Goal: Communication & Community: Share content

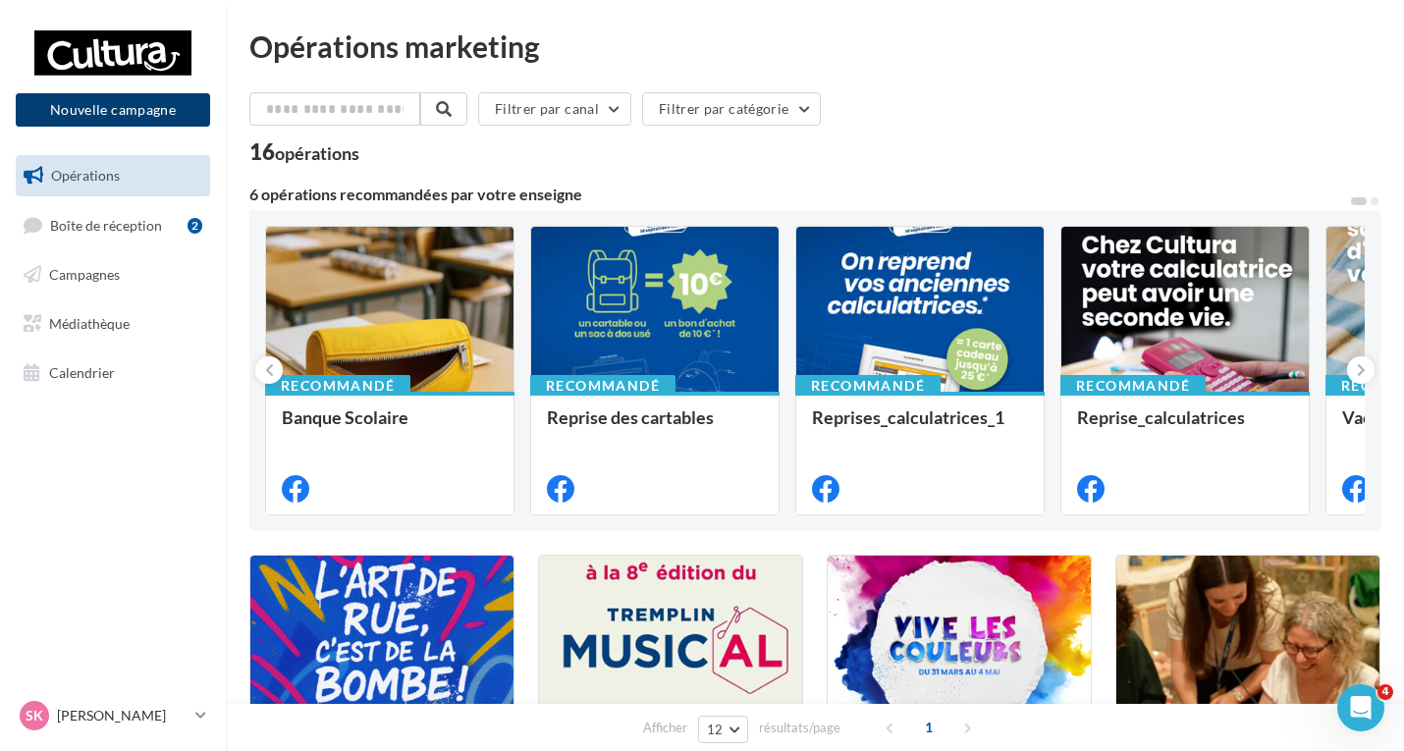
click at [108, 103] on button "Nouvelle campagne" at bounding box center [113, 109] width 194 height 33
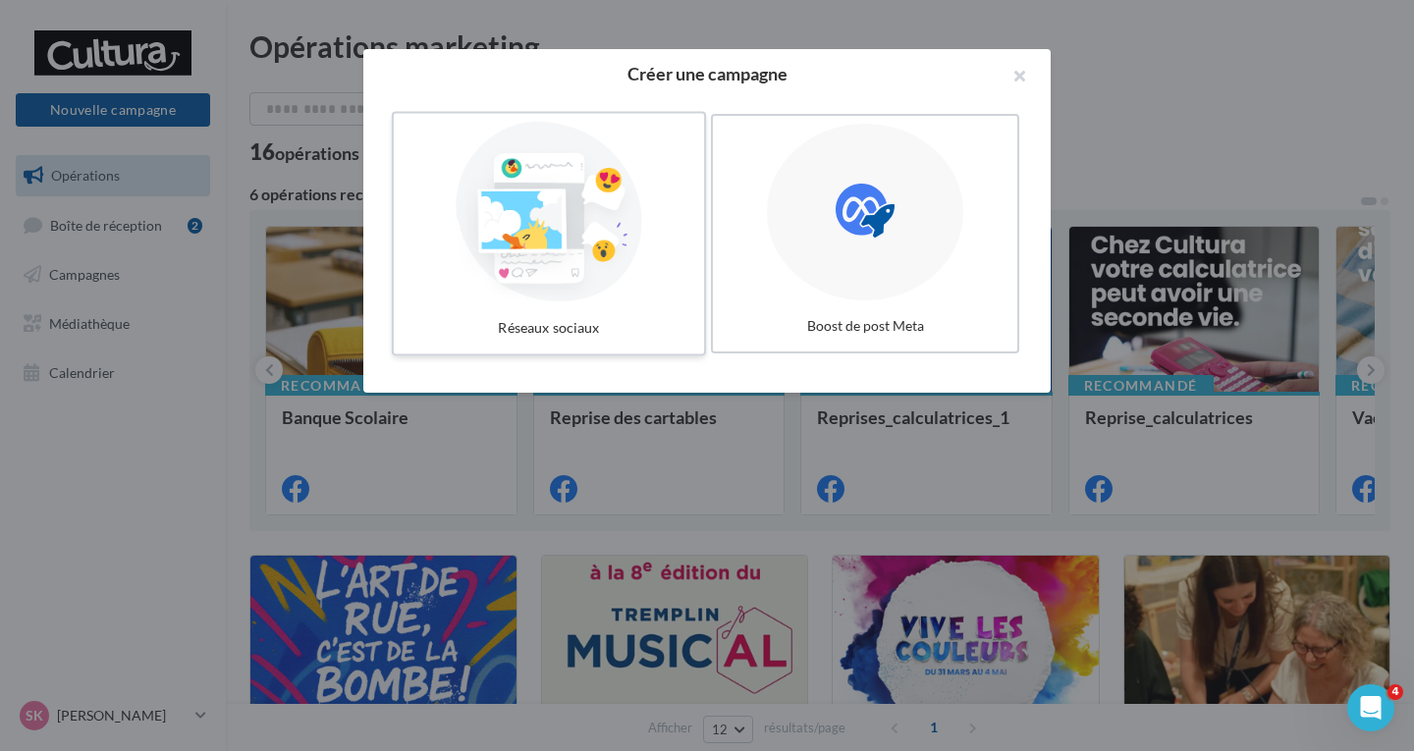
click at [598, 186] on div at bounding box center [548, 212] width 294 height 181
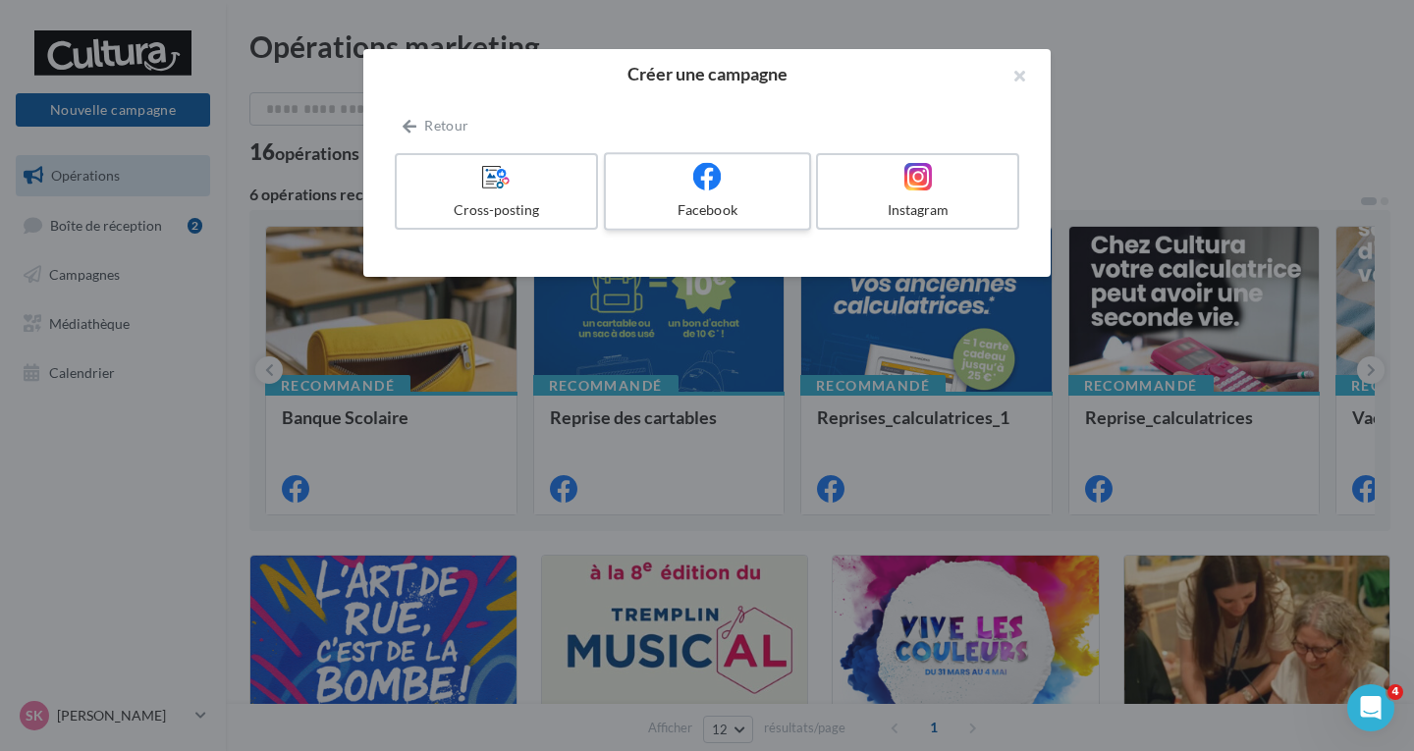
click at [734, 197] on label "Facebook" at bounding box center [707, 191] width 207 height 79
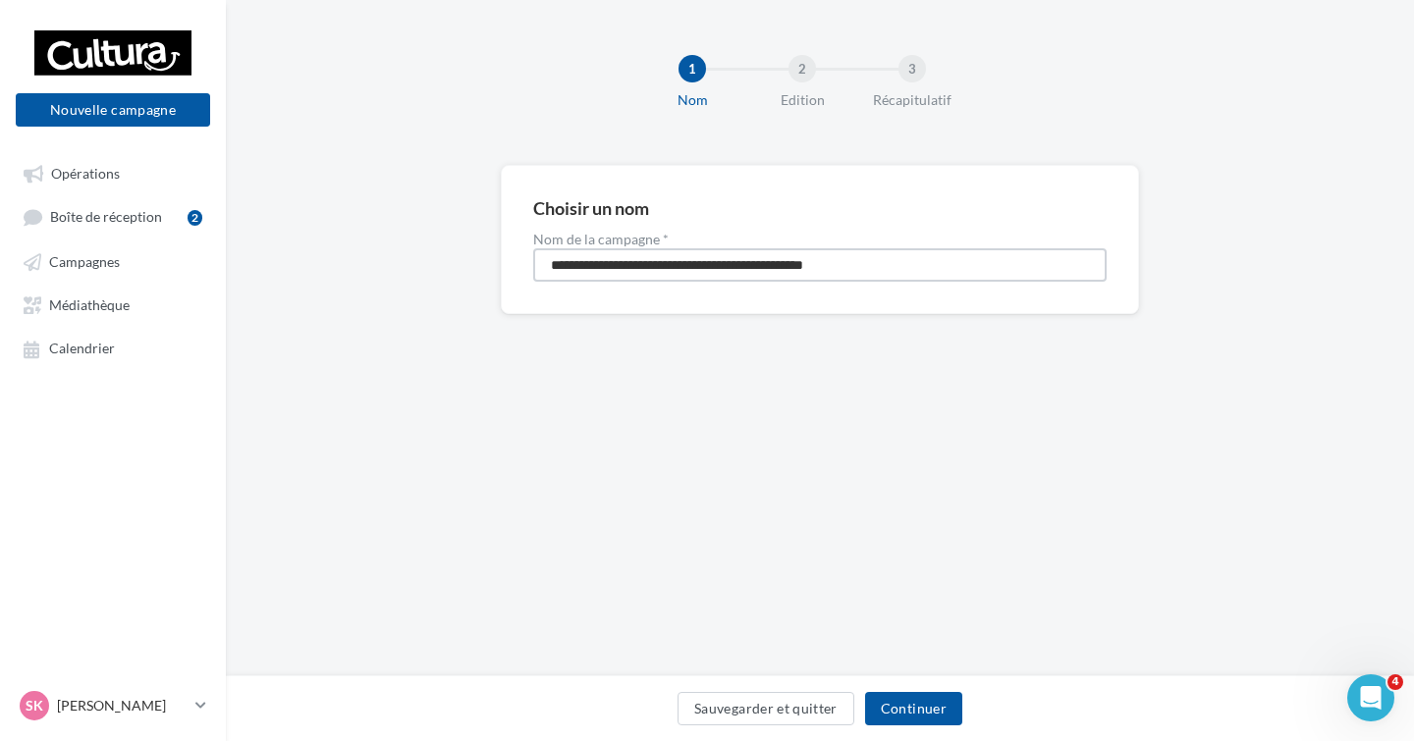
drag, startPoint x: 892, startPoint y: 264, endPoint x: 525, endPoint y: 279, distance: 367.4
click at [525, 279] on div "**********" at bounding box center [820, 239] width 638 height 149
type input "**********"
click at [878, 705] on button "Continuer" at bounding box center [913, 708] width 97 height 33
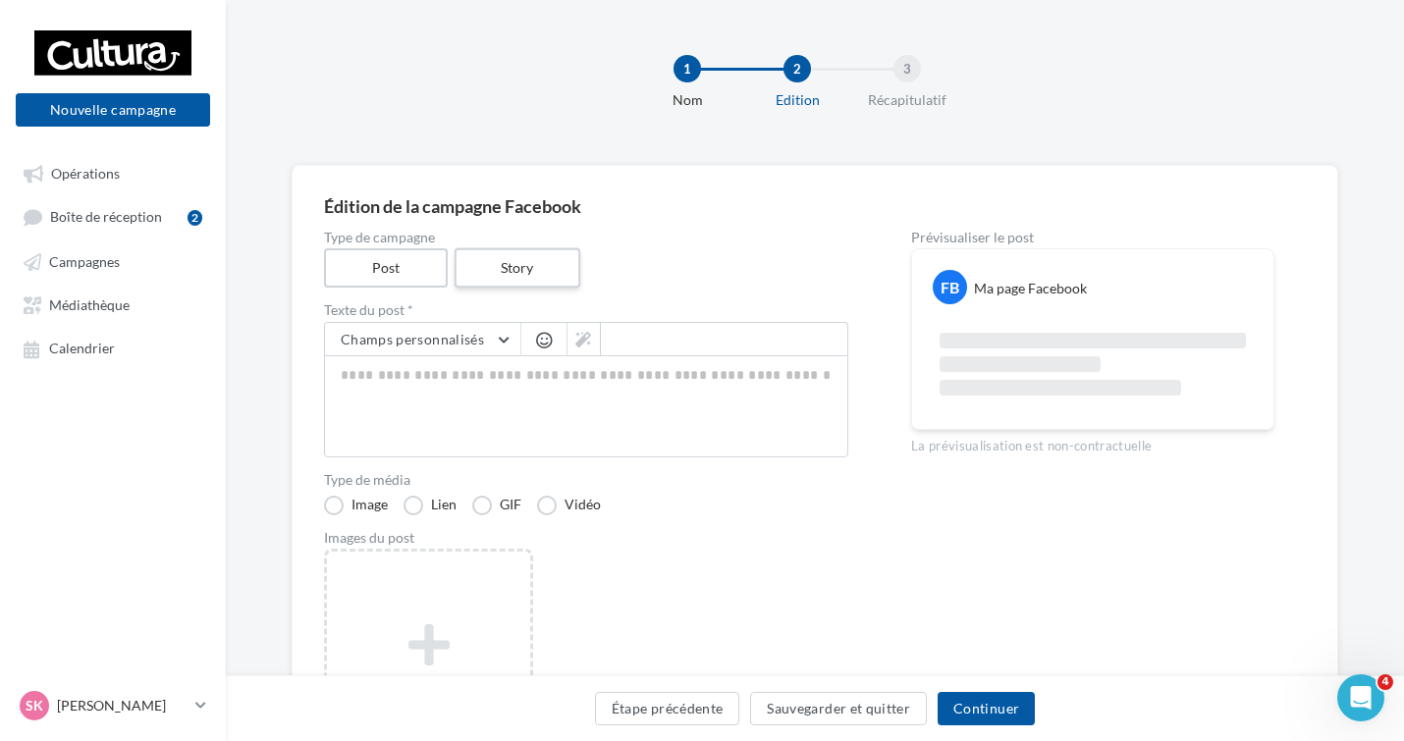
click at [513, 275] on label "Story" at bounding box center [517, 268] width 126 height 40
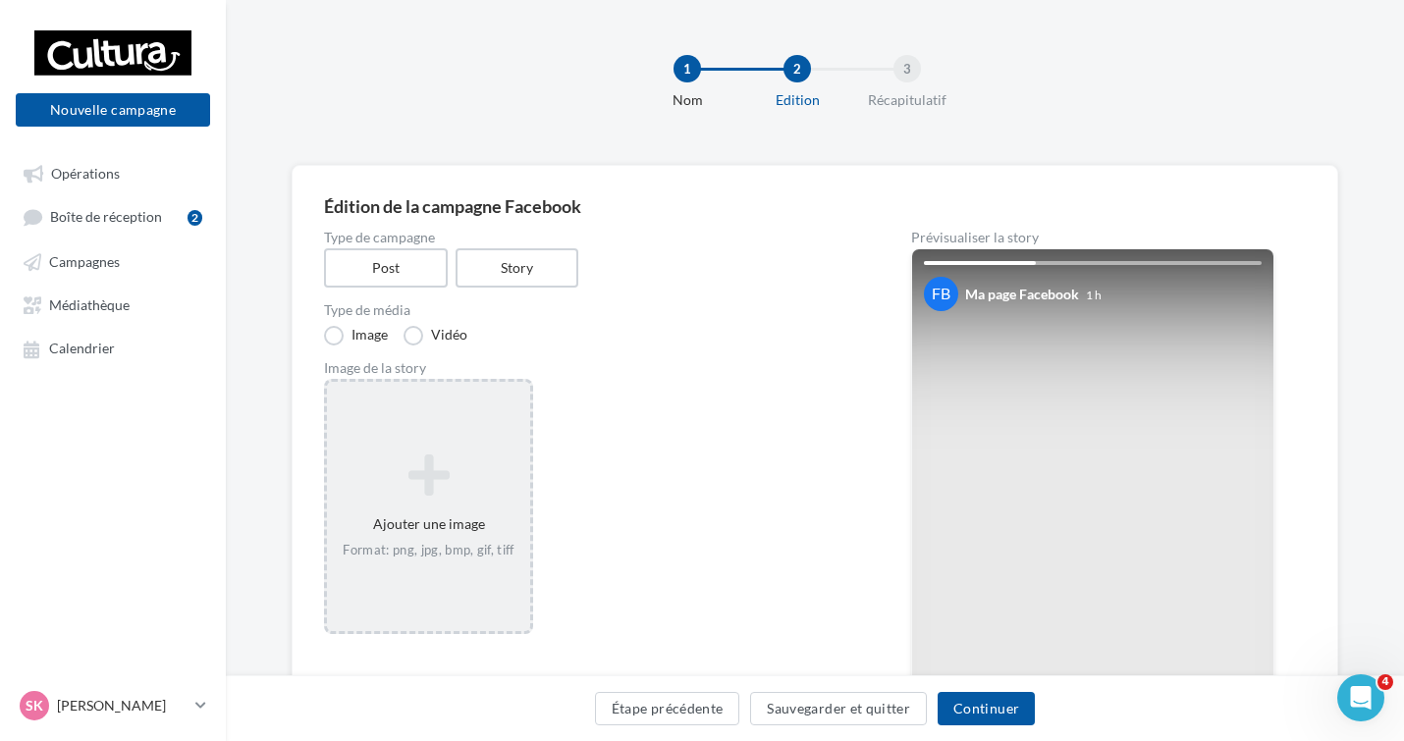
click at [487, 555] on div "Format: png, jpg, bmp, gif, tiff" at bounding box center [428, 551] width 187 height 18
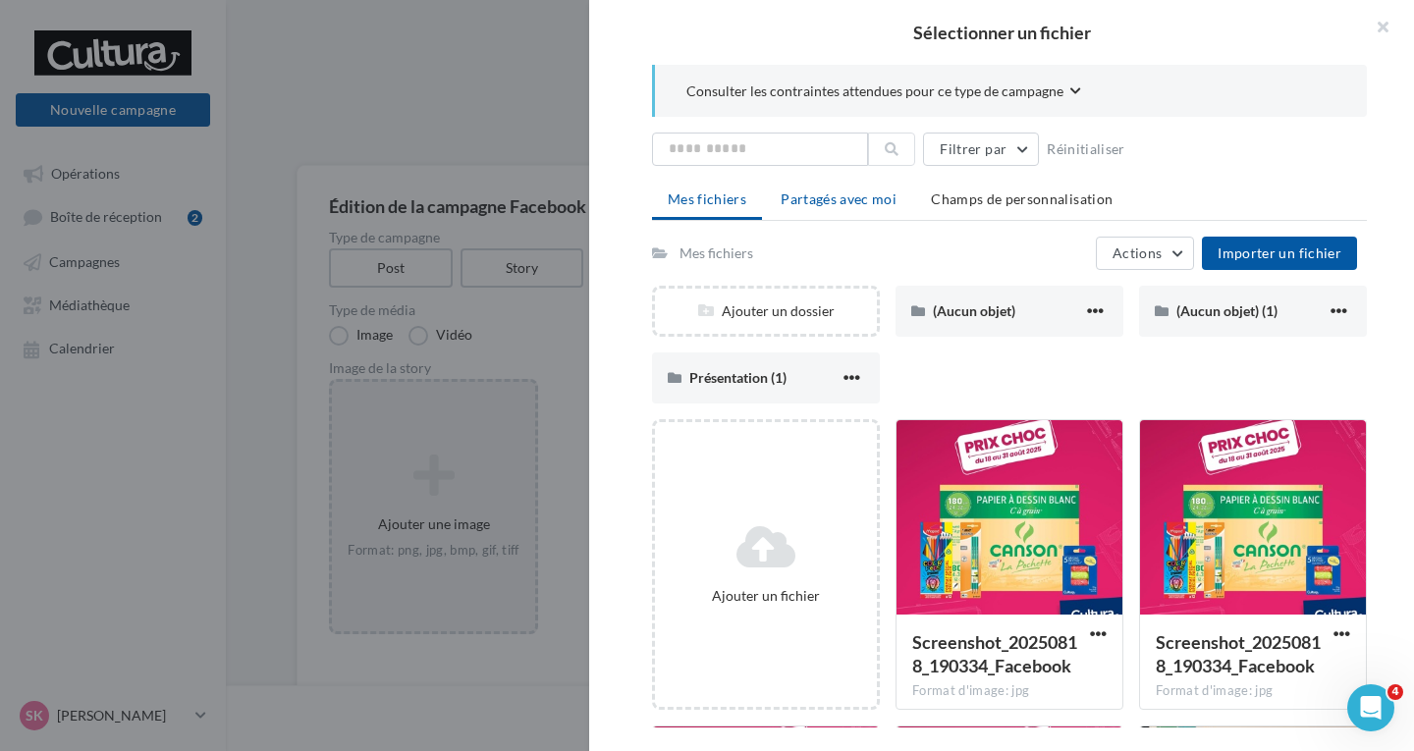
click at [850, 196] on span "Partagés avec moi" at bounding box center [838, 198] width 116 height 17
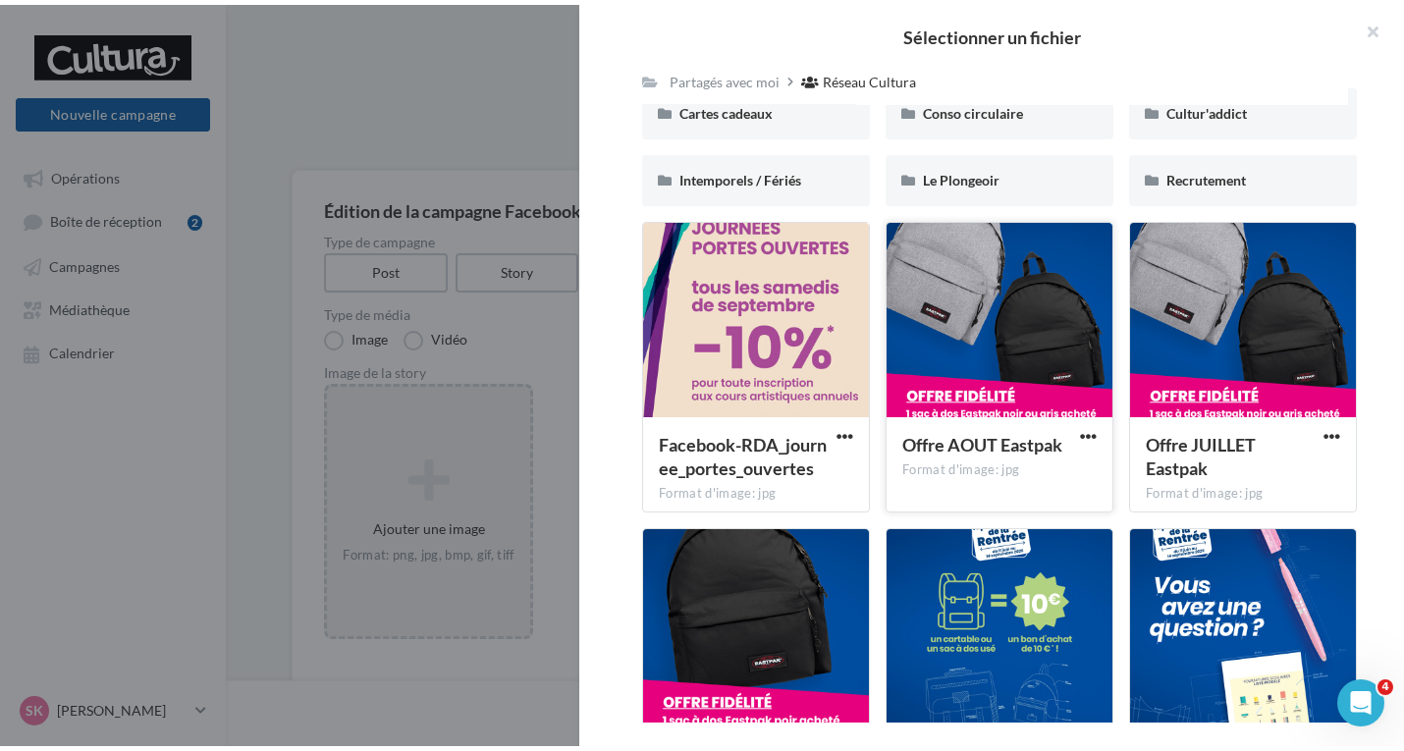
scroll to position [294, 0]
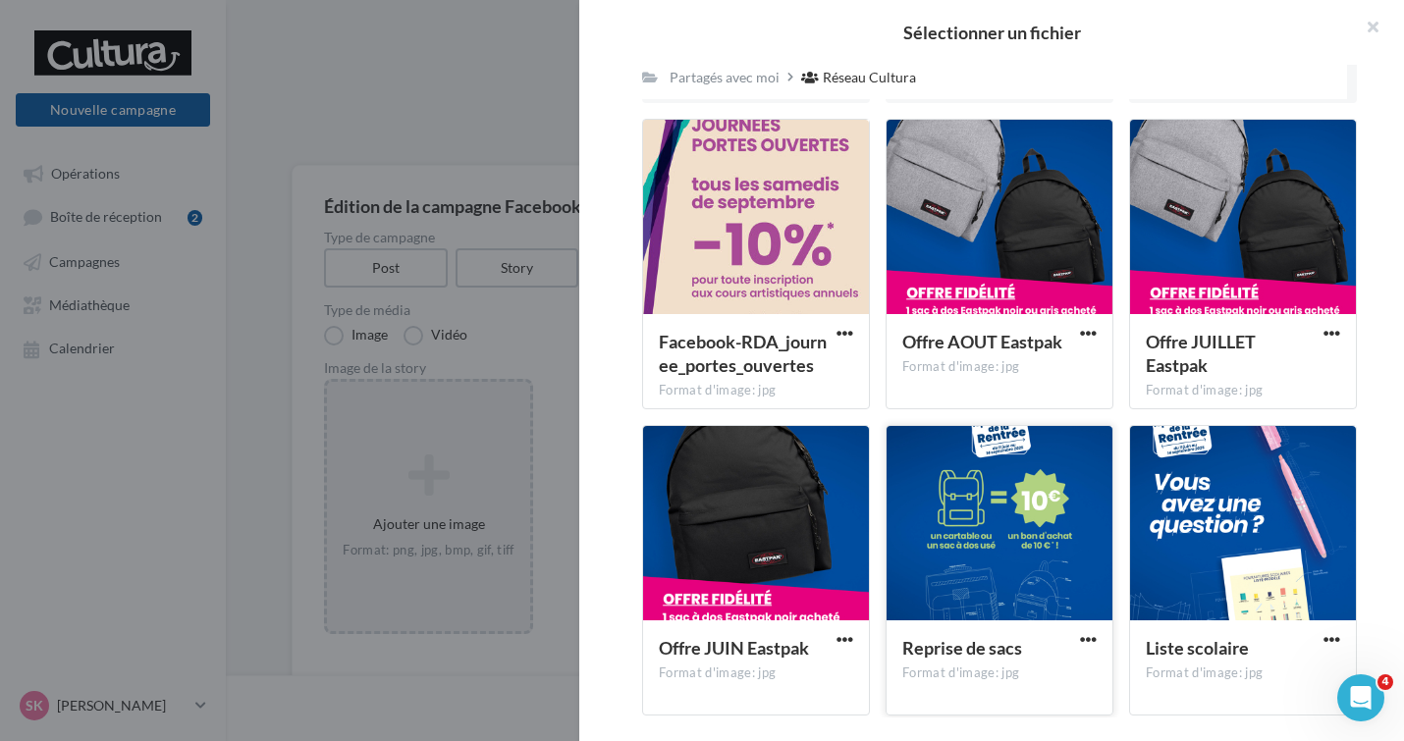
click at [1016, 574] on div at bounding box center [999, 524] width 226 height 196
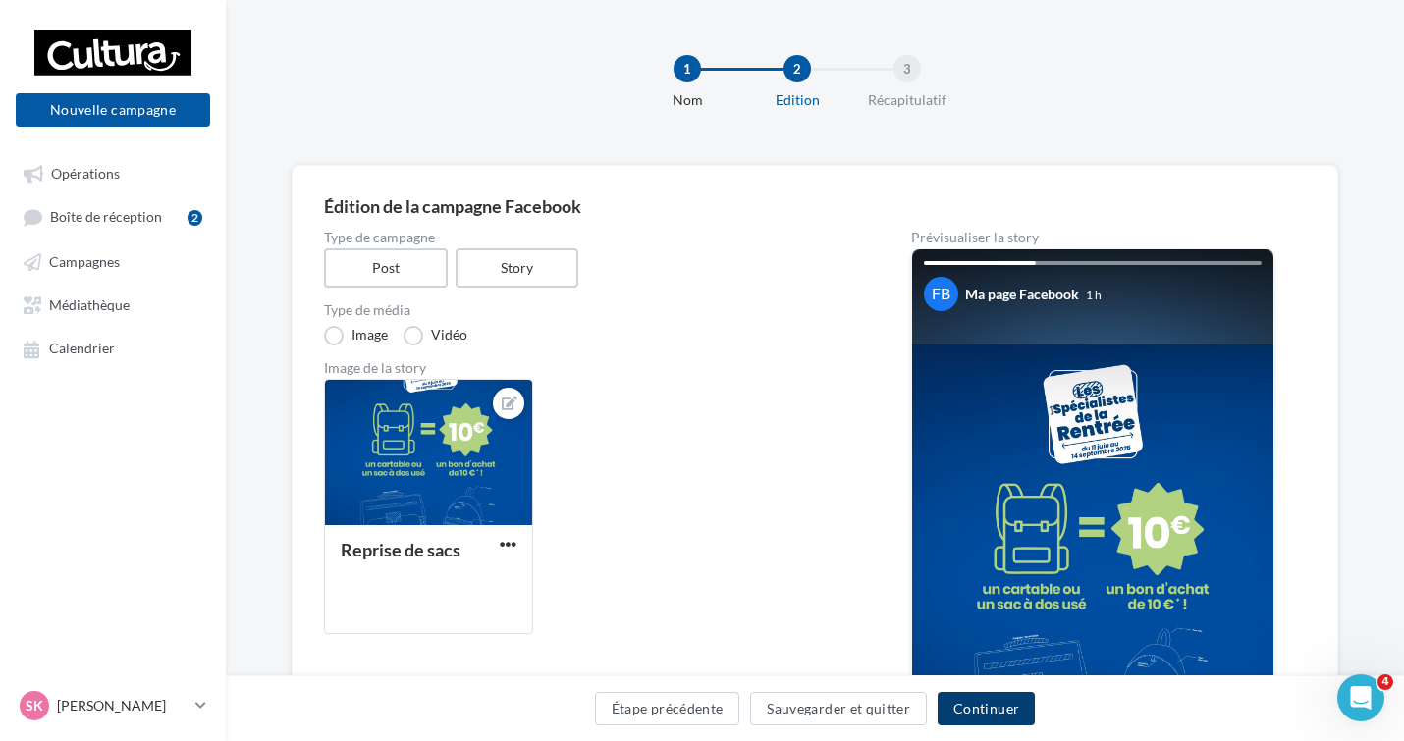
click at [993, 705] on button "Continuer" at bounding box center [985, 708] width 97 height 33
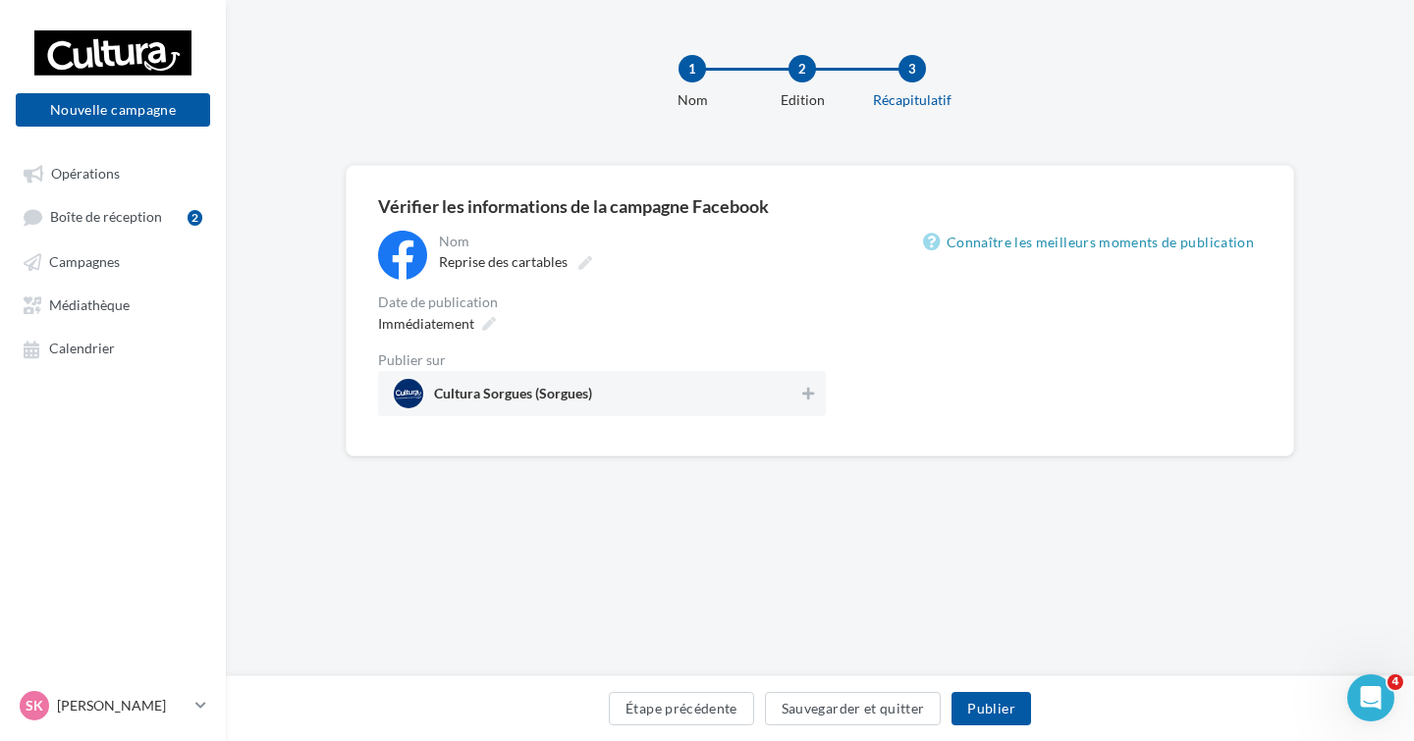
click at [517, 389] on span "Cultura Sorgues (Sorgues)" at bounding box center [513, 398] width 158 height 22
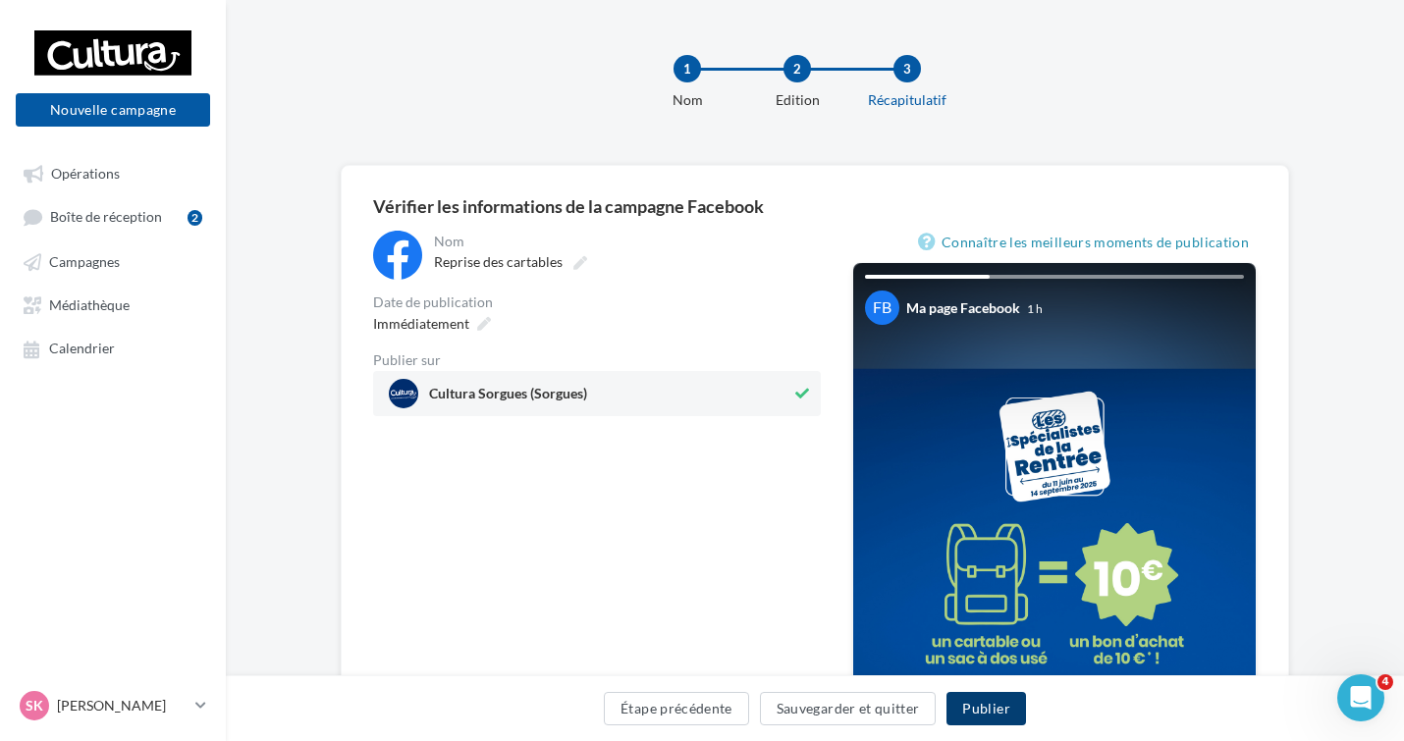
click at [1003, 716] on button "Publier" at bounding box center [985, 708] width 79 height 33
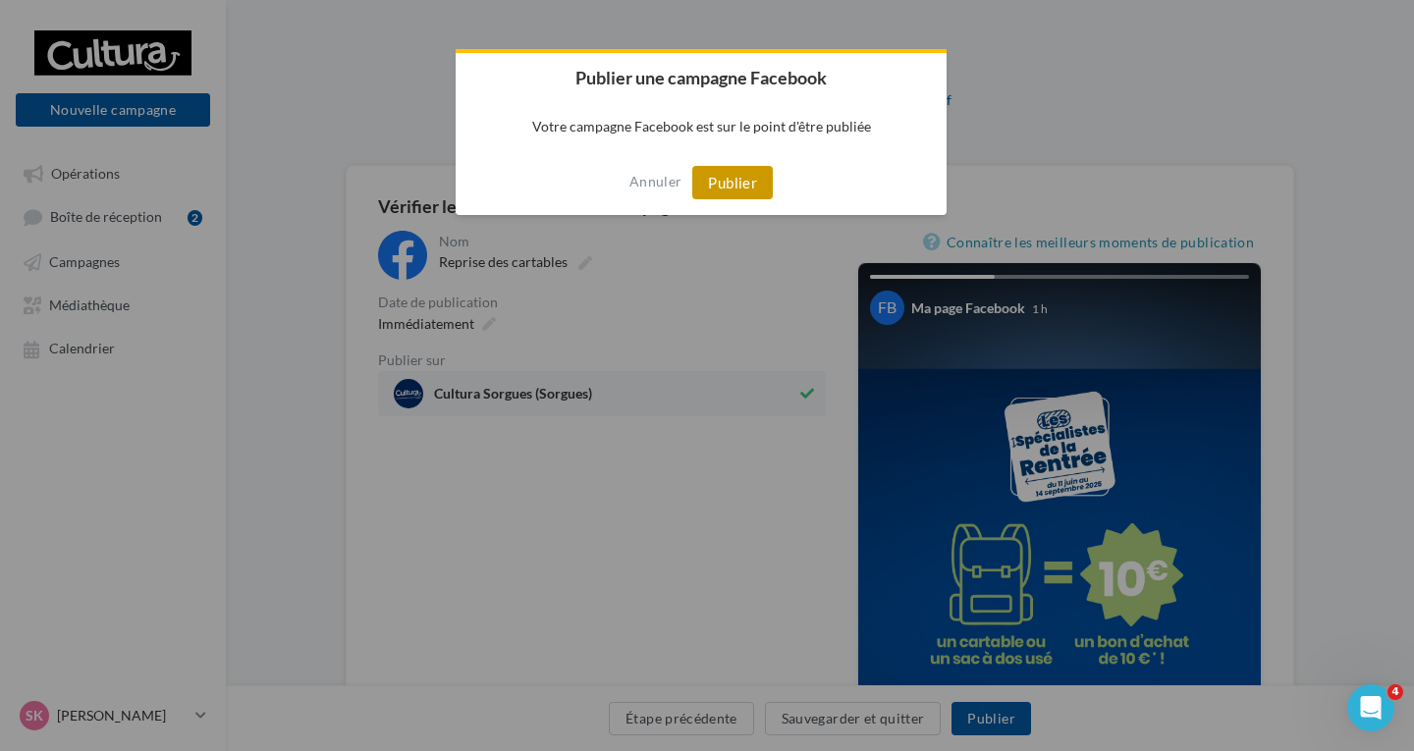
click at [720, 176] on button "Publier" at bounding box center [732, 182] width 80 height 33
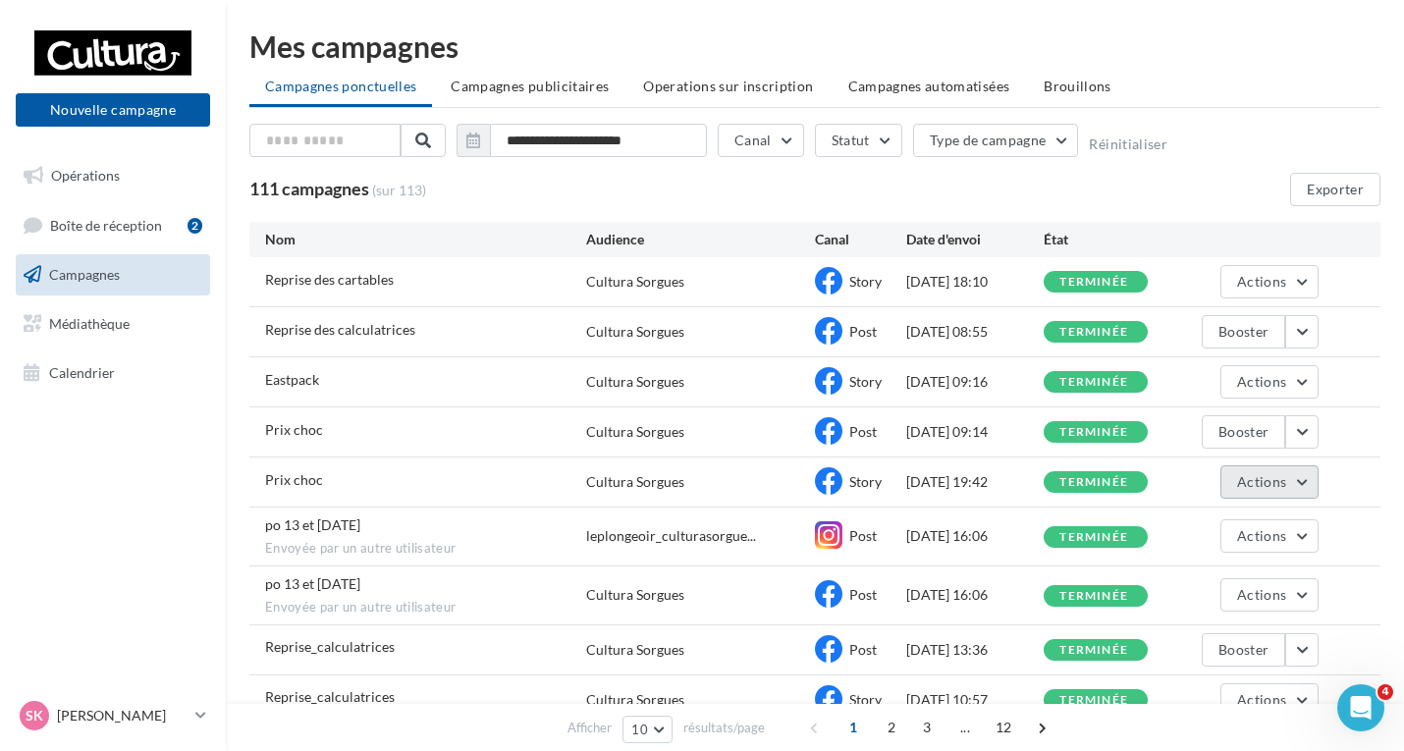
click at [1299, 483] on button "Actions" at bounding box center [1269, 481] width 98 height 33
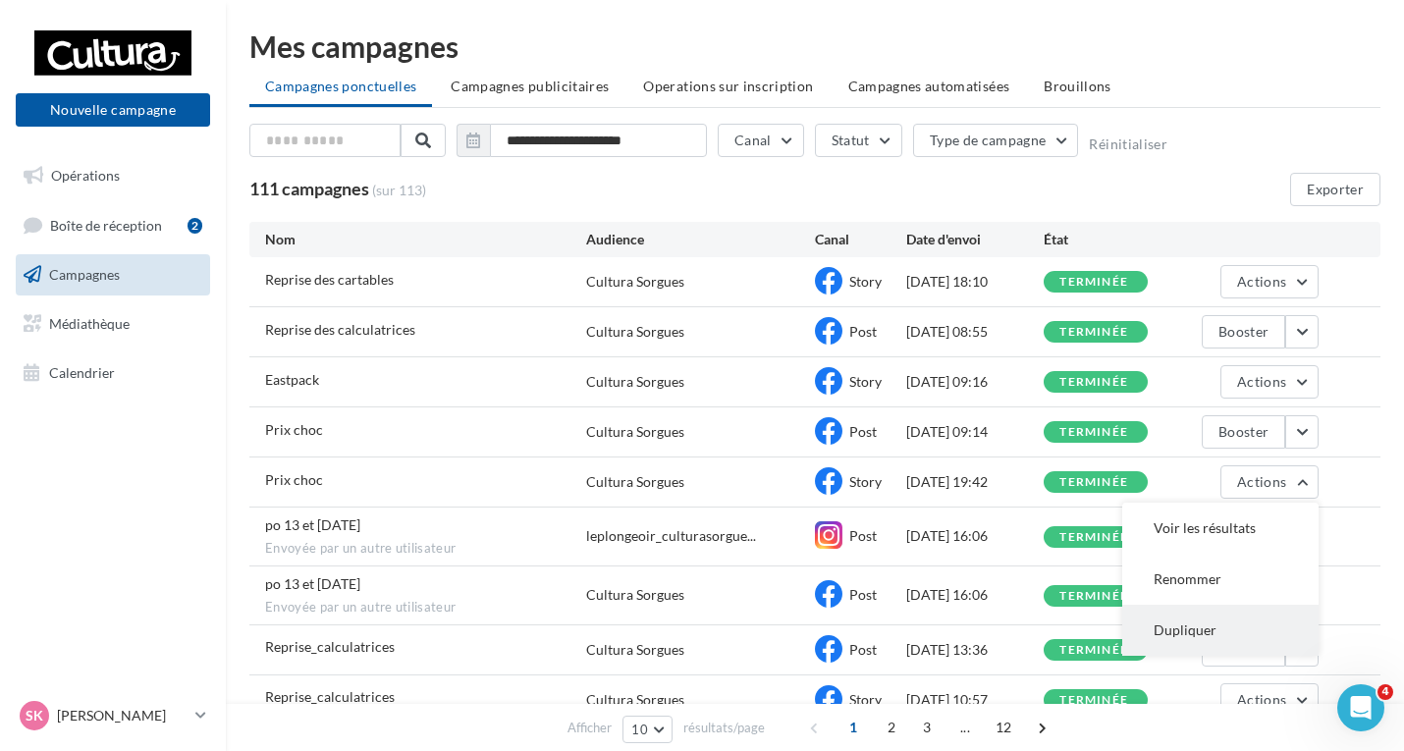
click at [1184, 631] on button "Dupliquer" at bounding box center [1220, 630] width 196 height 51
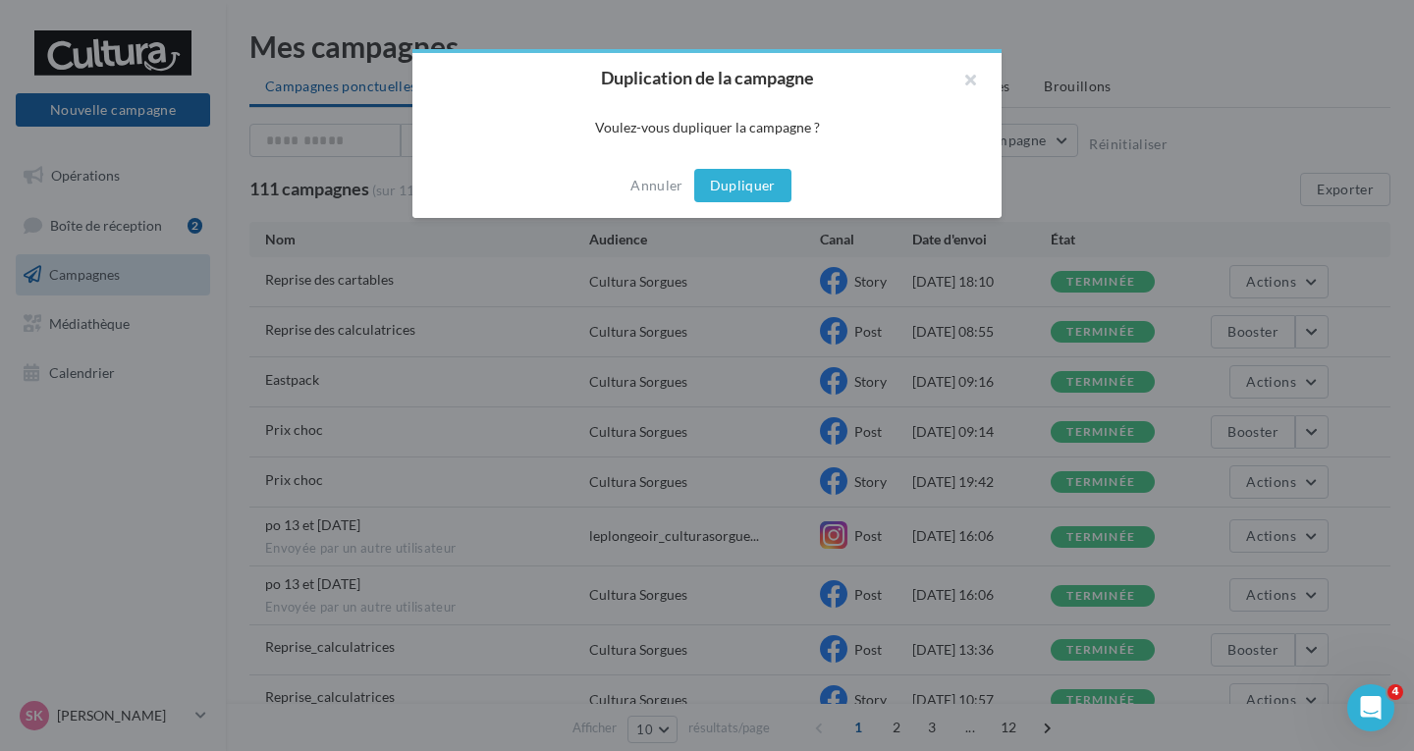
click at [733, 189] on button "Dupliquer" at bounding box center [742, 185] width 97 height 33
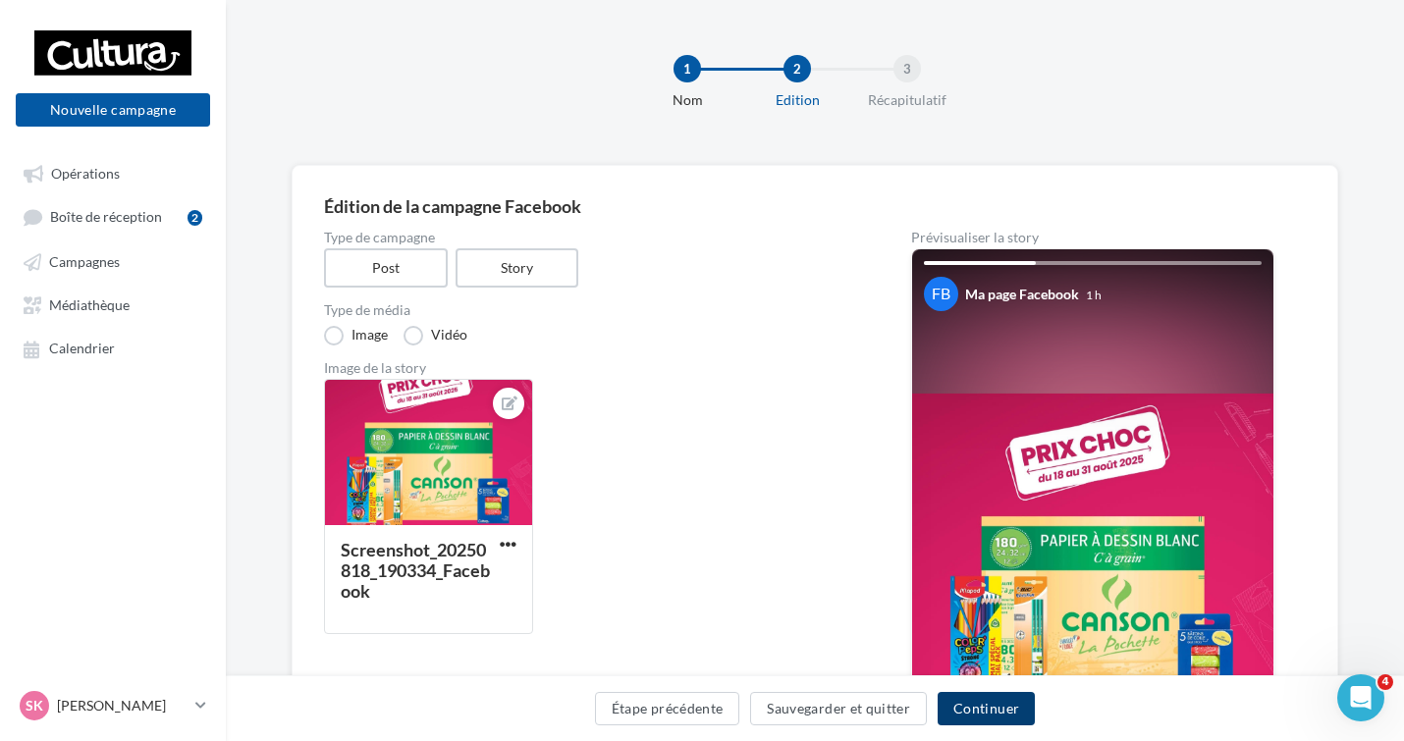
click at [1001, 712] on button "Continuer" at bounding box center [985, 708] width 97 height 33
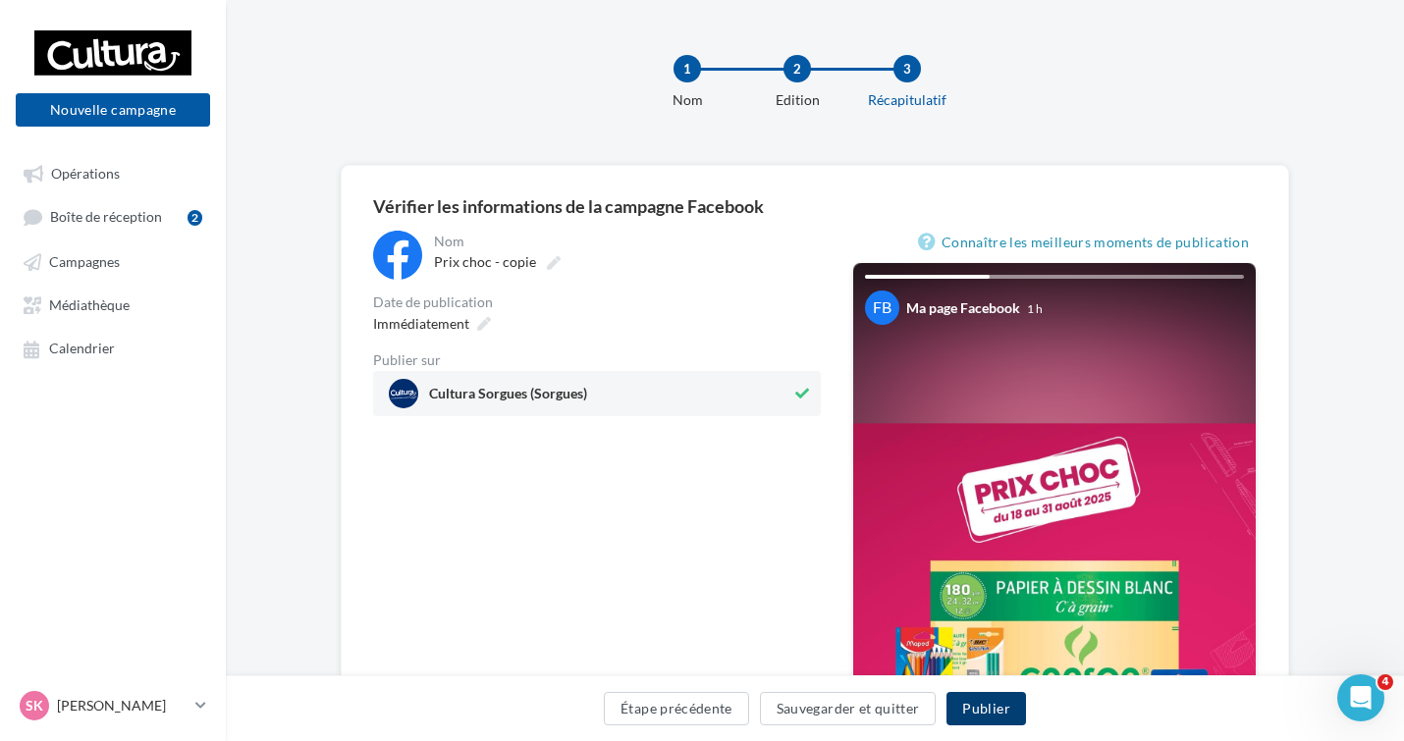
click at [972, 701] on button "Publier" at bounding box center [985, 708] width 79 height 33
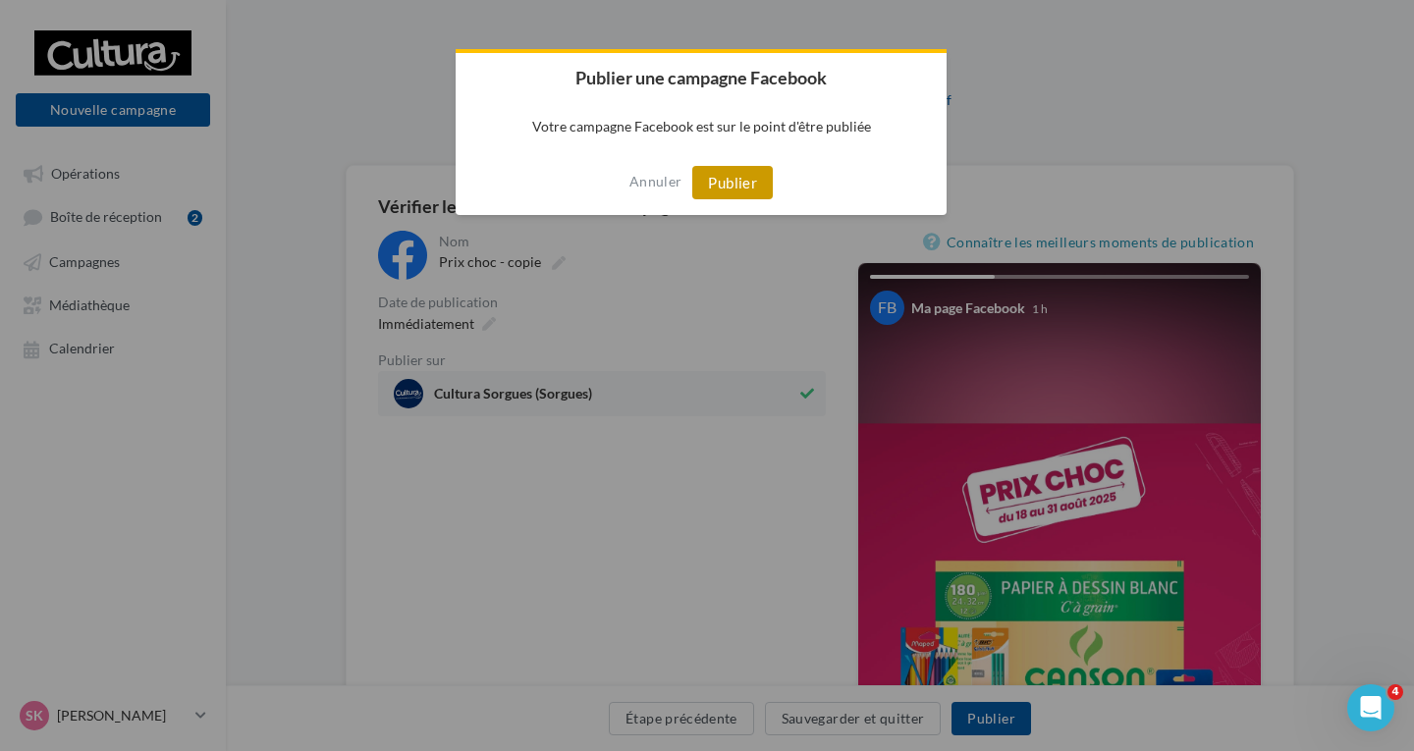
click at [728, 189] on button "Publier" at bounding box center [732, 182] width 80 height 33
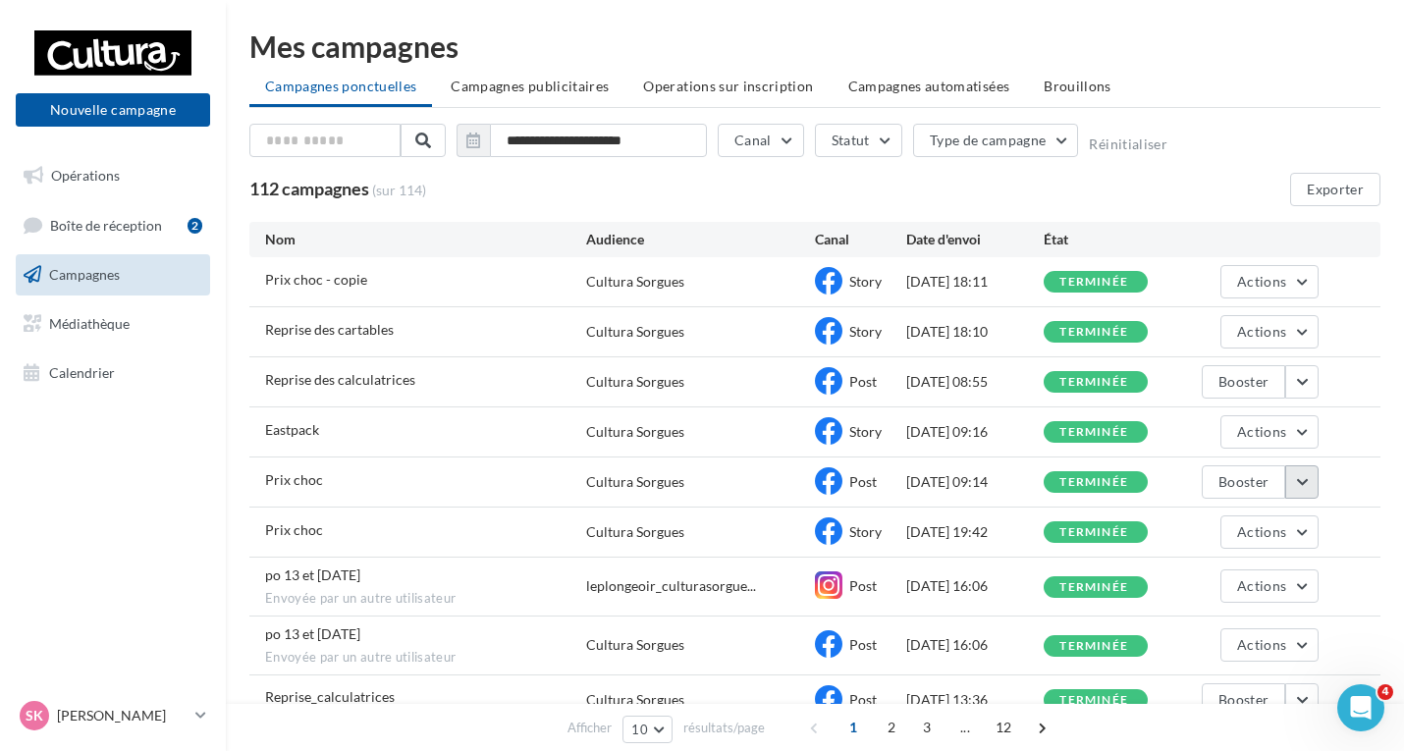
click at [1301, 481] on button "button" at bounding box center [1301, 481] width 33 height 33
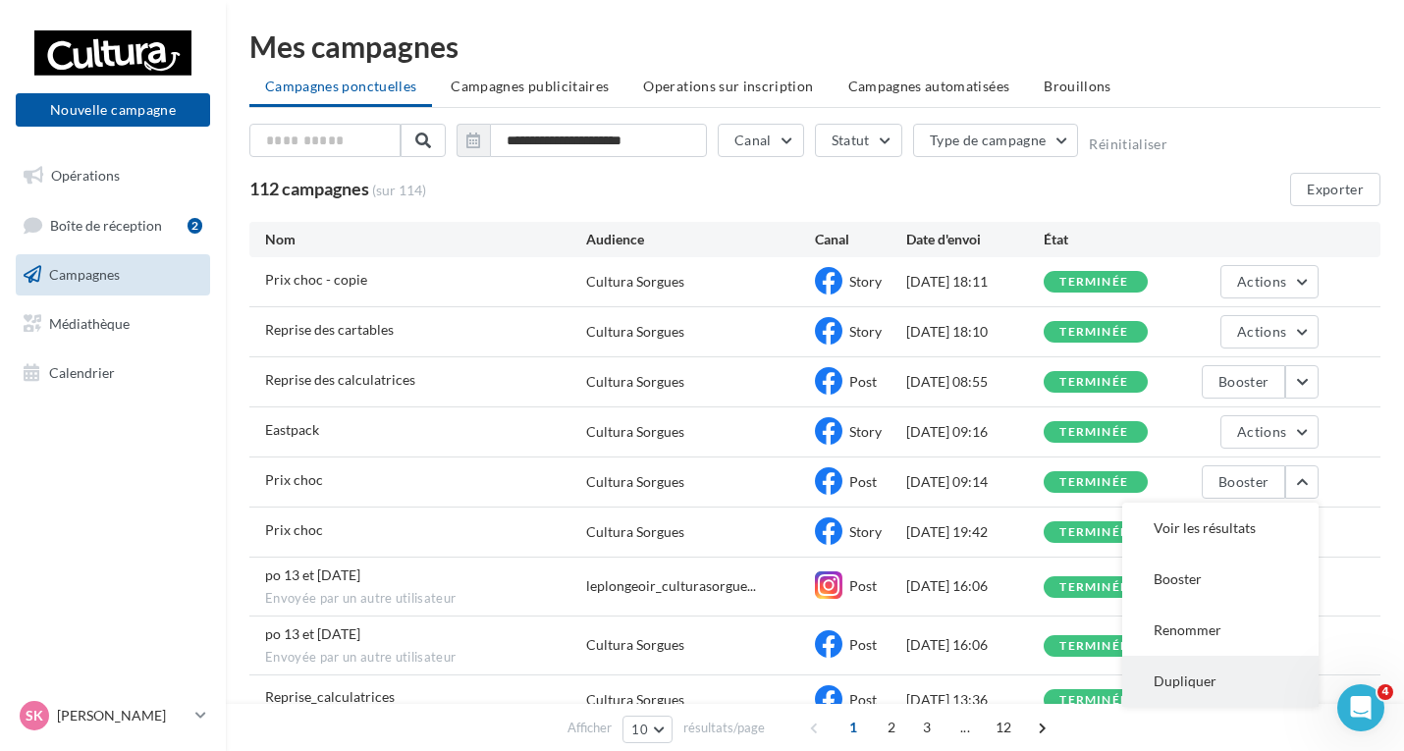
click at [1179, 687] on button "Dupliquer" at bounding box center [1220, 681] width 196 height 51
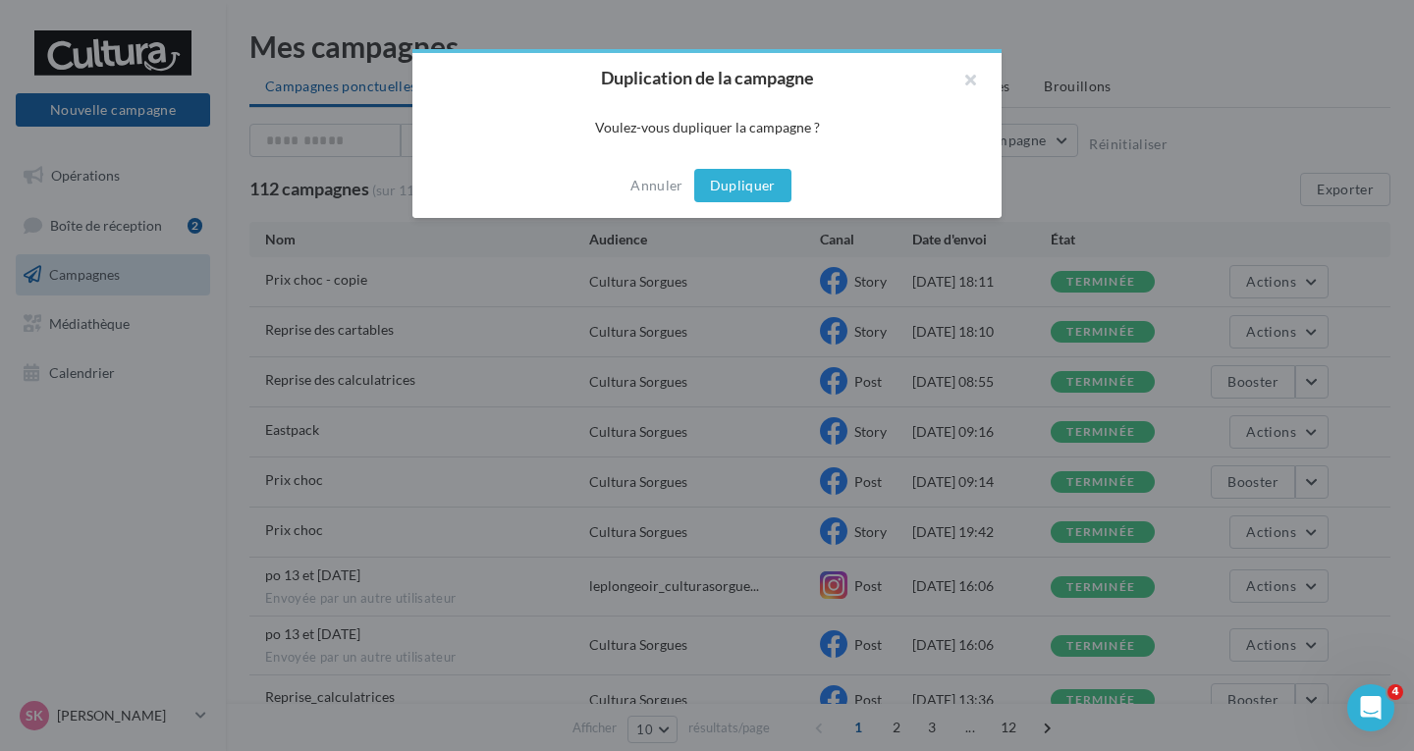
click at [722, 187] on button "Dupliquer" at bounding box center [742, 185] width 97 height 33
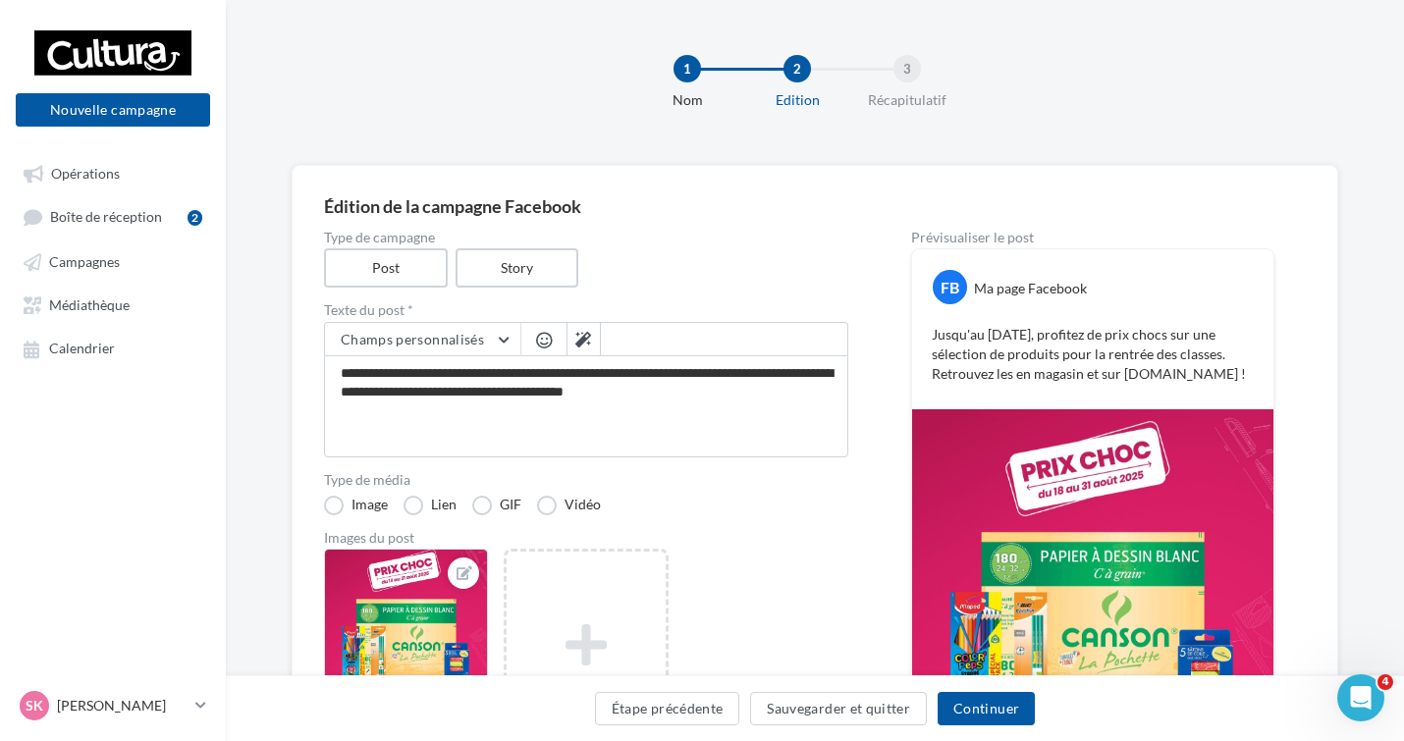
scroll to position [196, 0]
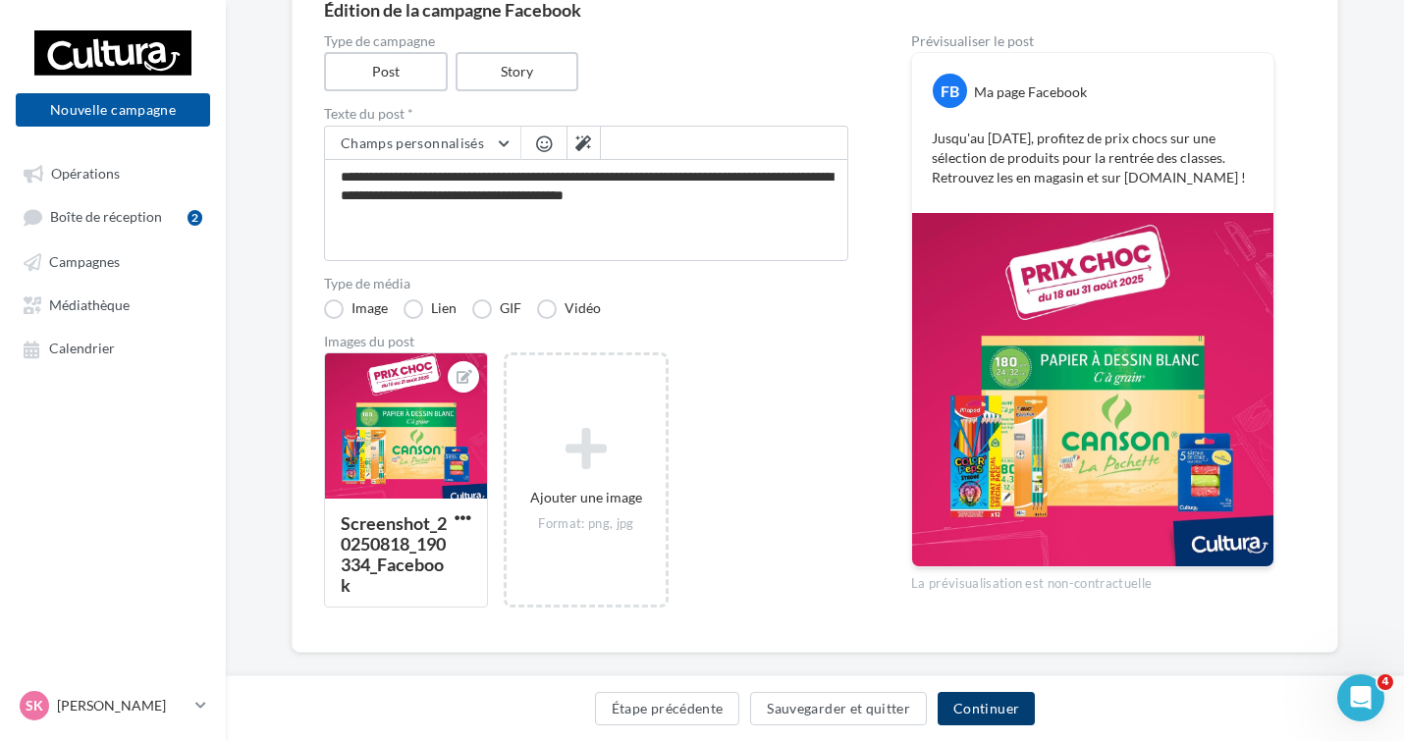
click at [1016, 710] on button "Continuer" at bounding box center [985, 708] width 97 height 33
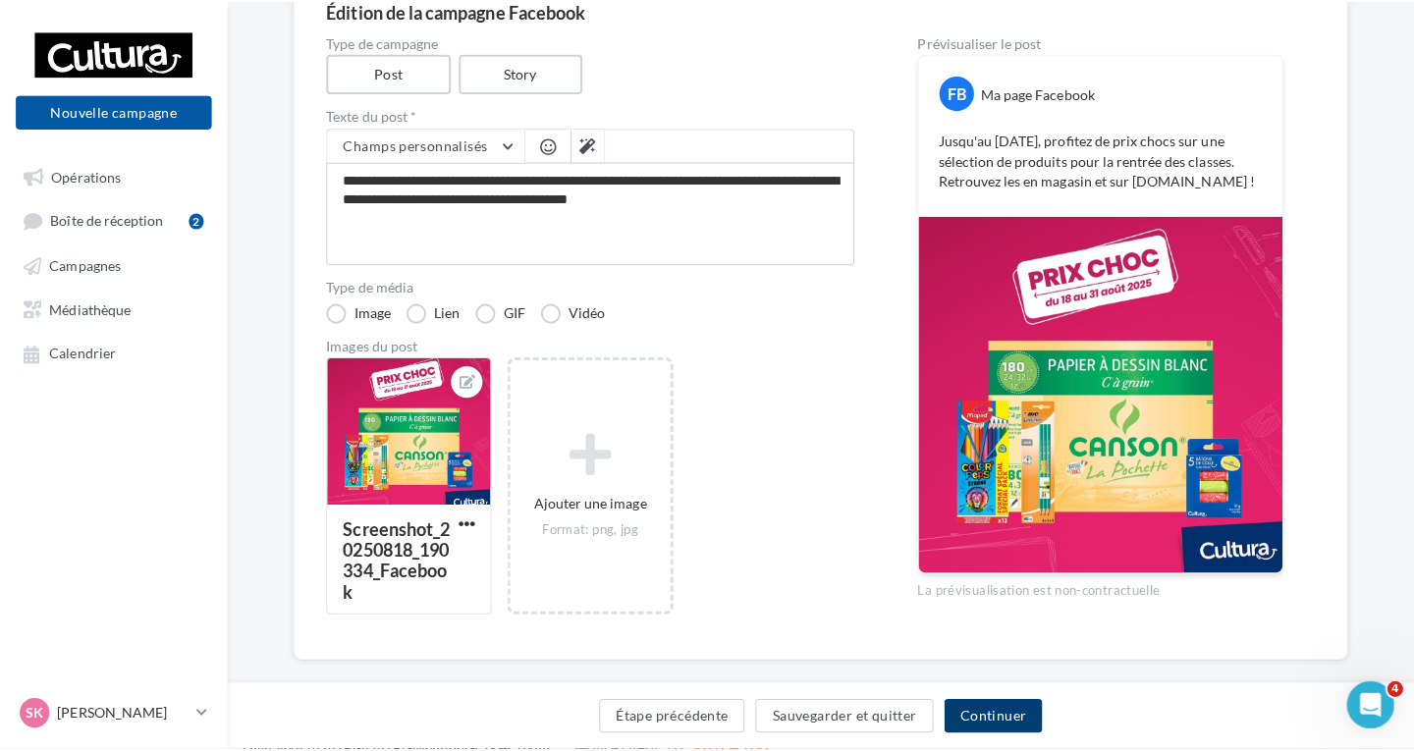
scroll to position [58, 0]
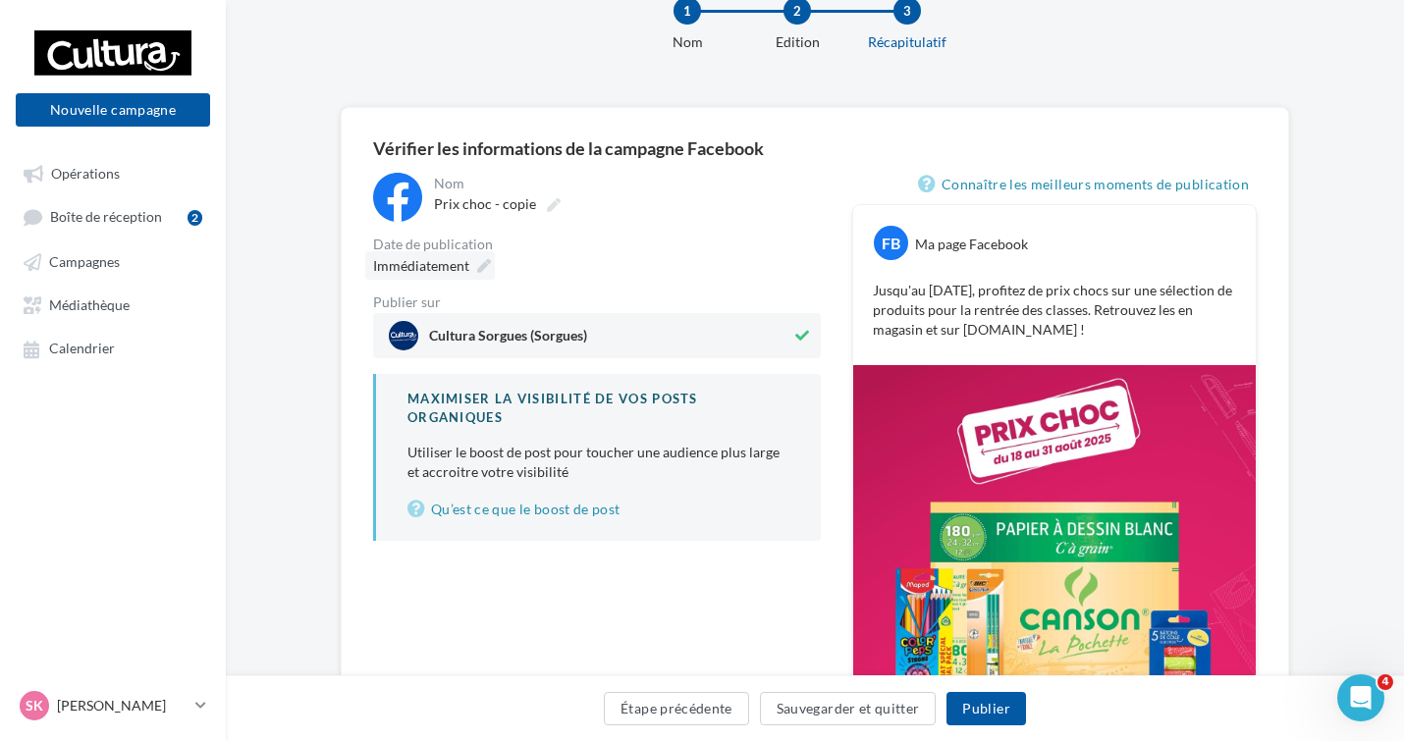
click at [421, 265] on span "Immédiatement" at bounding box center [421, 265] width 96 height 17
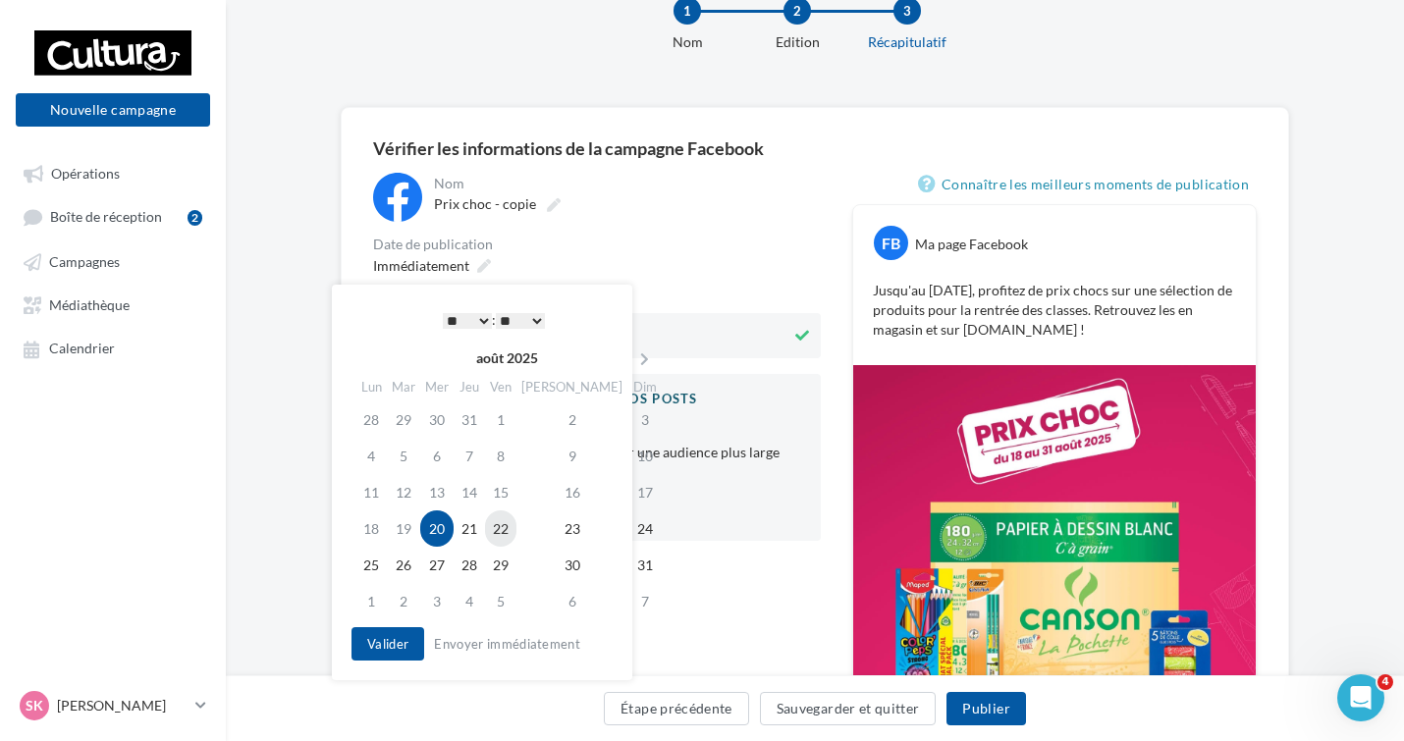
click at [515, 527] on td "22" at bounding box center [500, 528] width 31 height 36
click at [483, 320] on select "* * * * * * * * * * ** ** ** ** ** ** ** ** ** ** ** ** ** **" at bounding box center [467, 321] width 49 height 16
click at [393, 645] on button "Valider" at bounding box center [387, 643] width 73 height 33
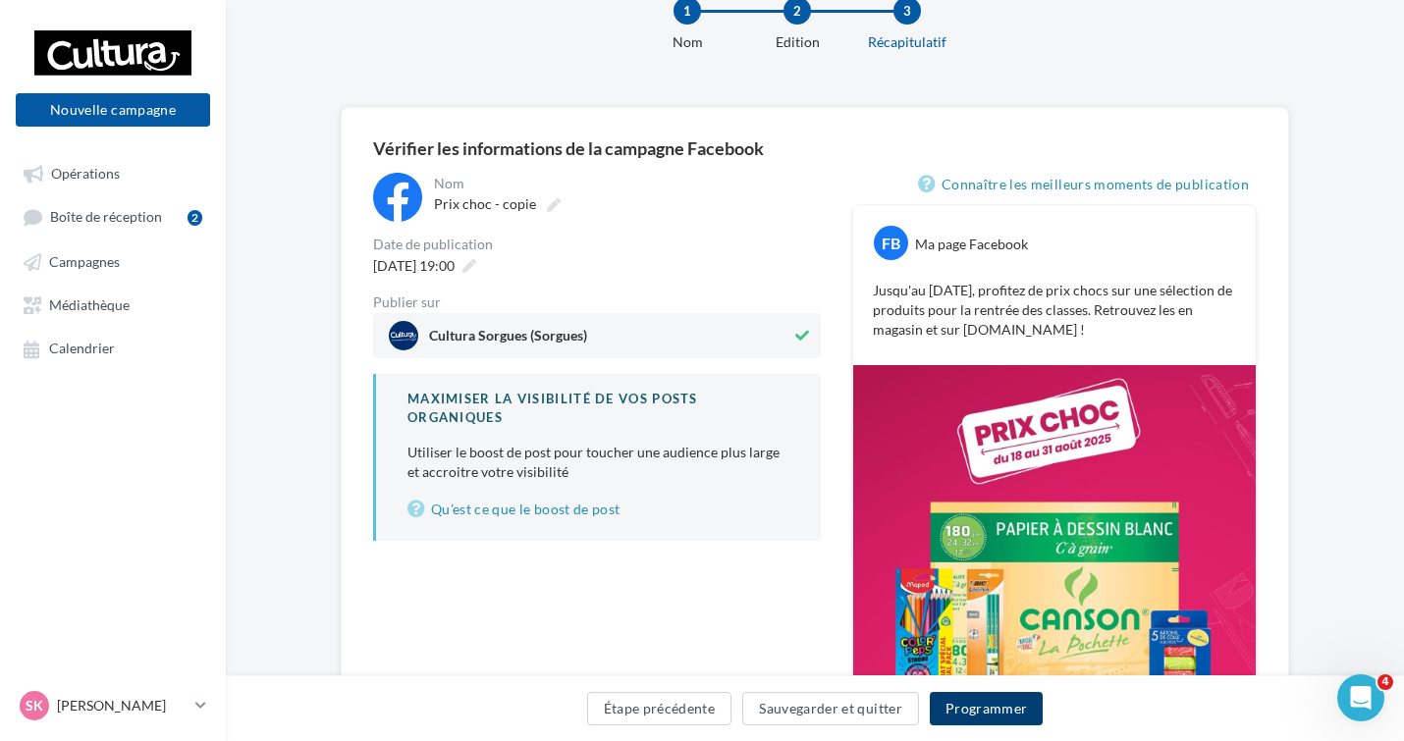
click at [1015, 716] on button "Programmer" at bounding box center [987, 708] width 114 height 33
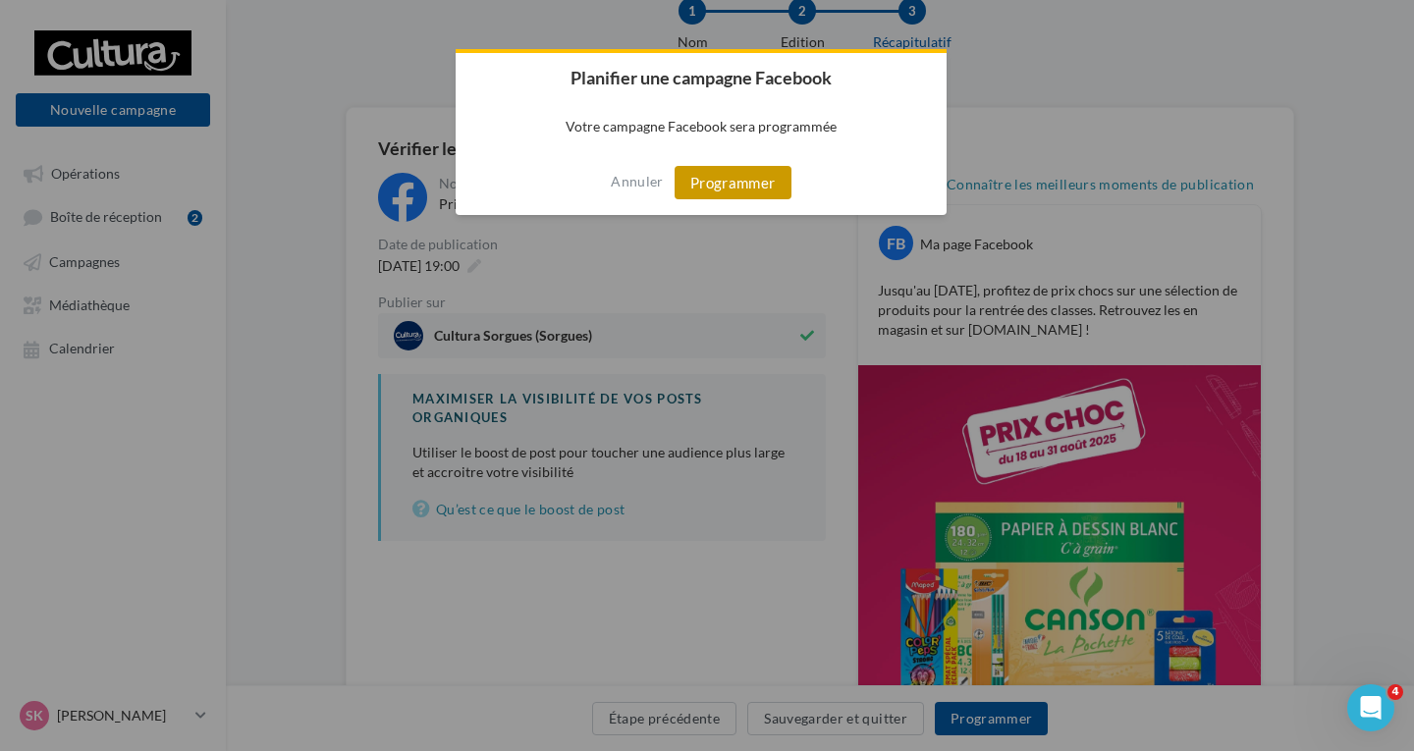
click at [729, 186] on button "Programmer" at bounding box center [732, 182] width 117 height 33
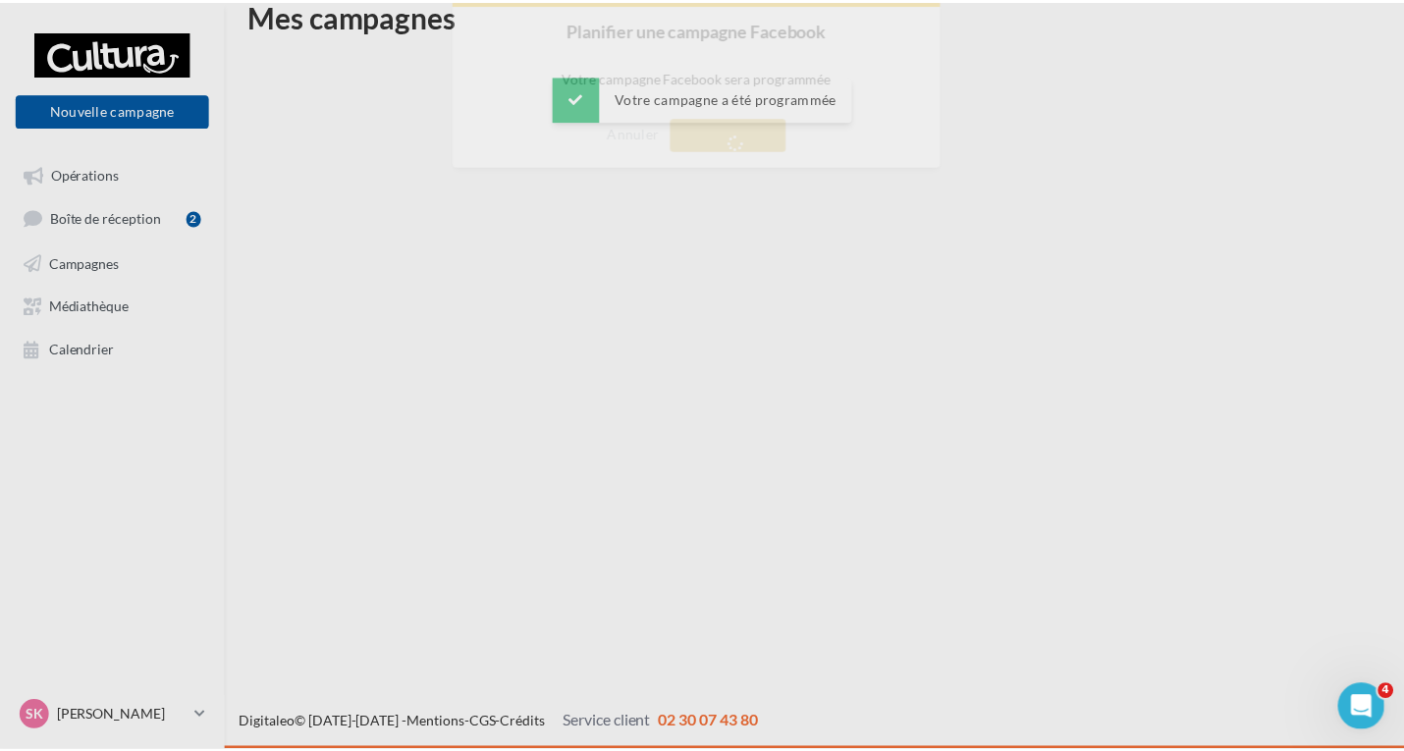
scroll to position [31, 0]
